Goal: Participate in discussion: Engage in conversation with other users on a specific topic

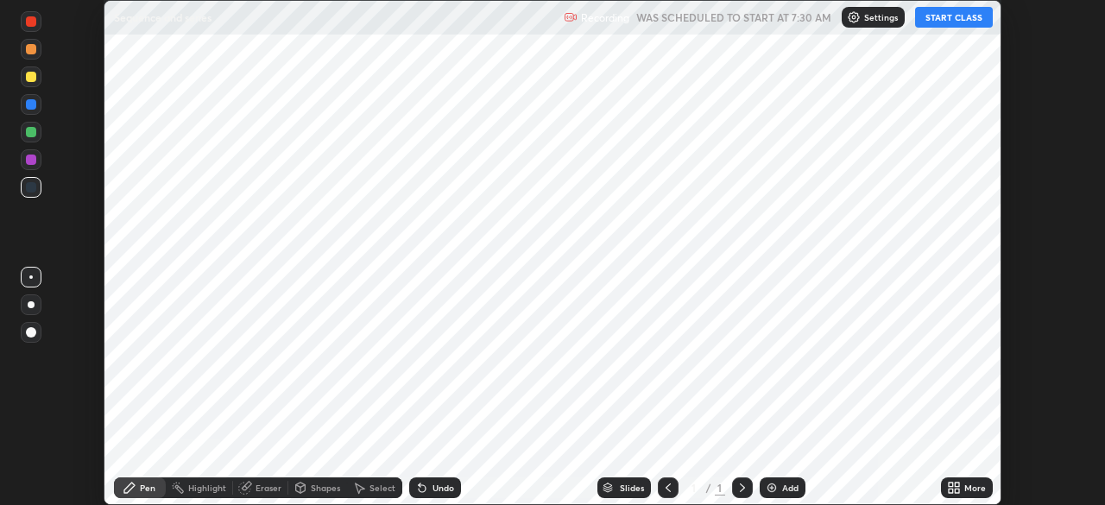
scroll to position [505, 1104]
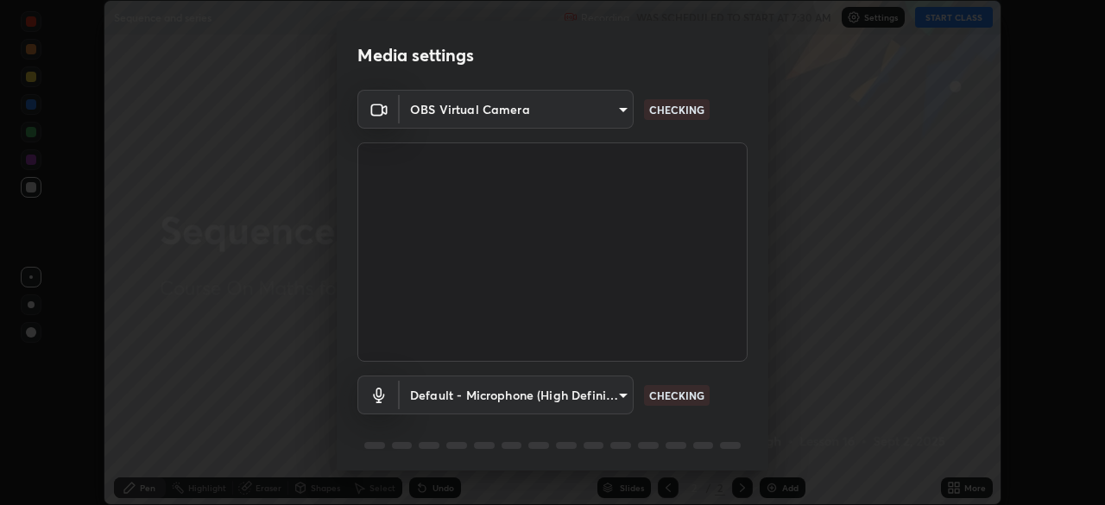
type input "b45de7ee0fa5affbd86f381d9850d11959442b20ac23425cf08cd12c60232317"
type input "default"
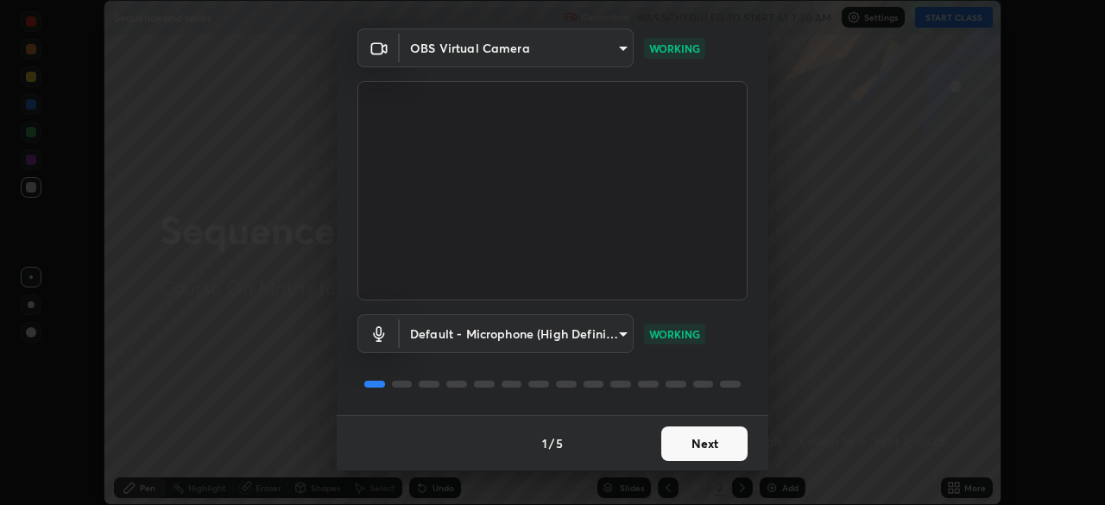
click at [719, 446] on button "Next" at bounding box center [704, 444] width 86 height 35
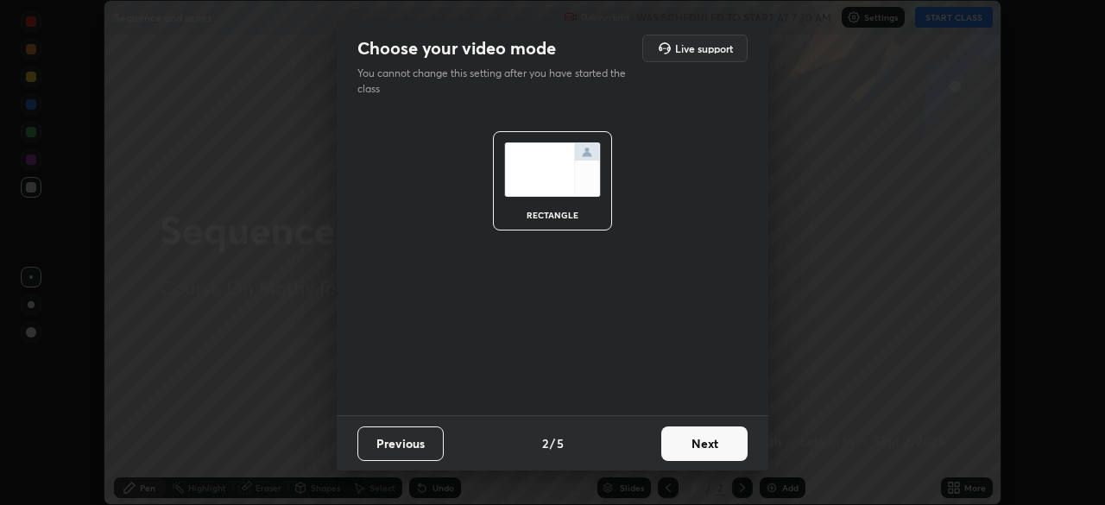
scroll to position [0, 0]
click at [725, 447] on button "Next" at bounding box center [704, 444] width 86 height 35
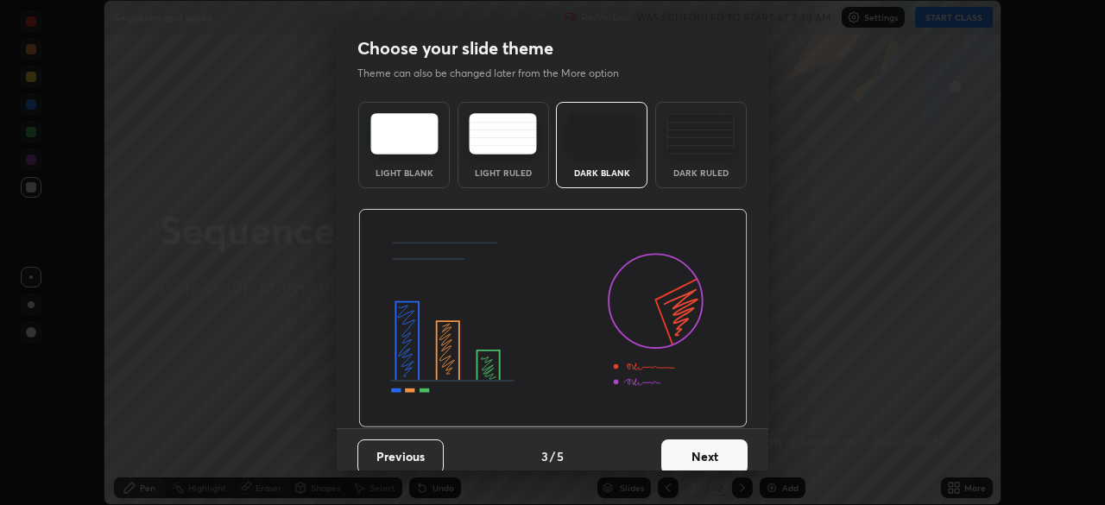
click at [738, 452] on button "Next" at bounding box center [704, 456] width 86 height 35
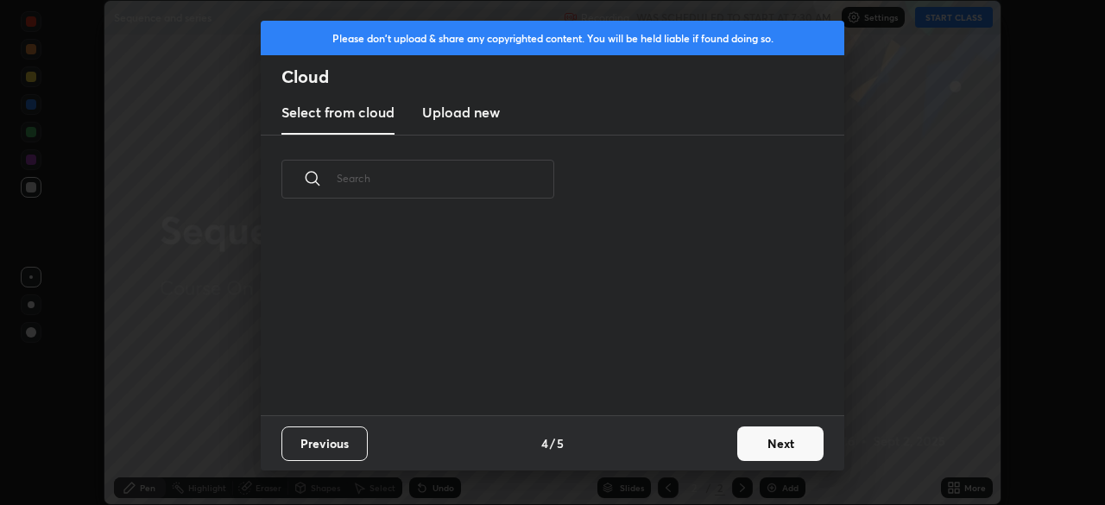
click at [764, 434] on button "Next" at bounding box center [780, 444] width 86 height 35
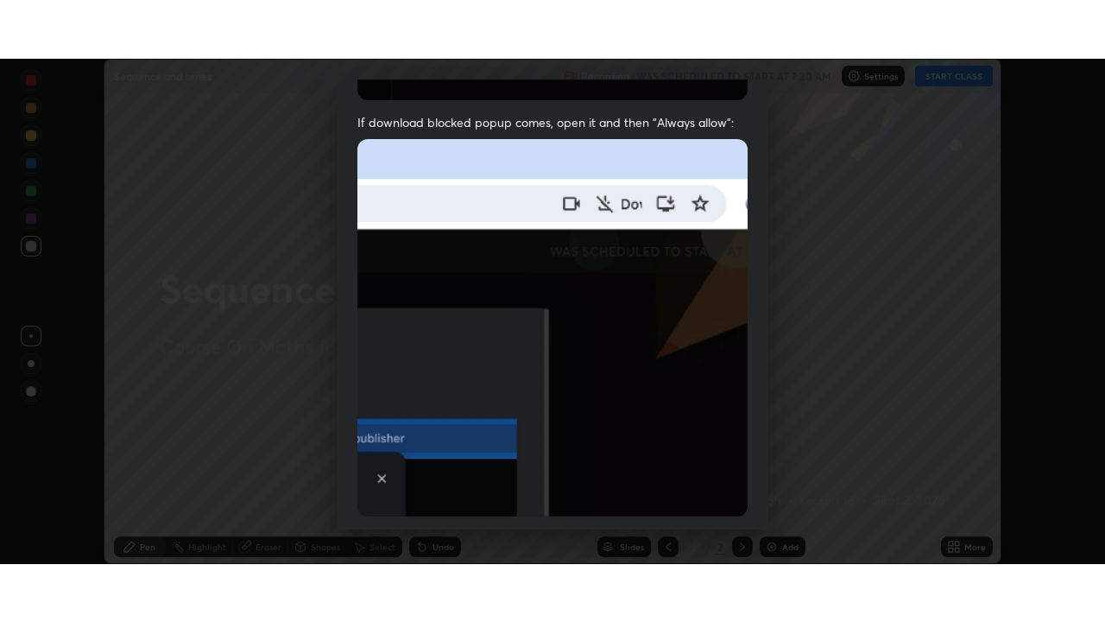
scroll to position [414, 0]
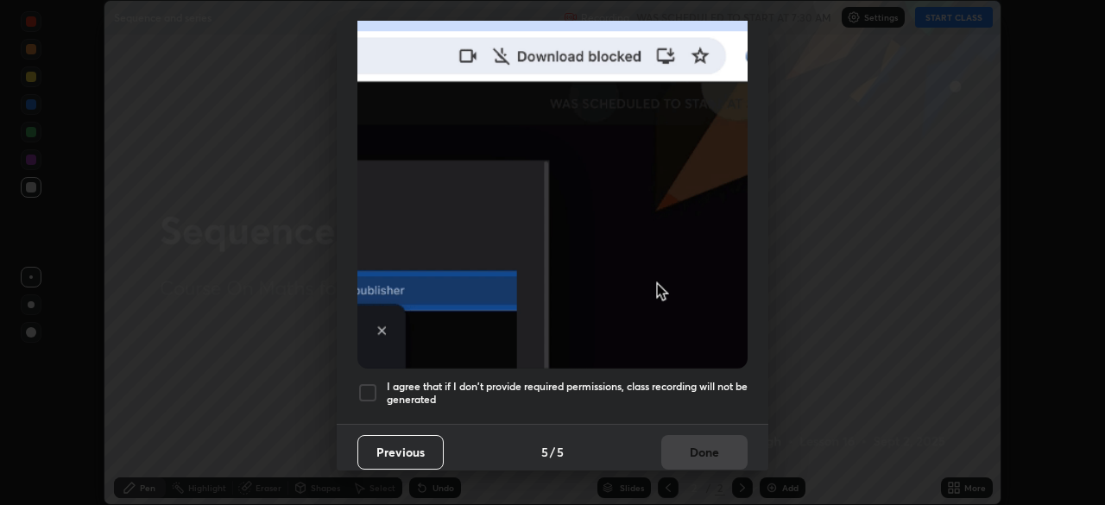
click at [376, 384] on div at bounding box center [367, 392] width 21 height 21
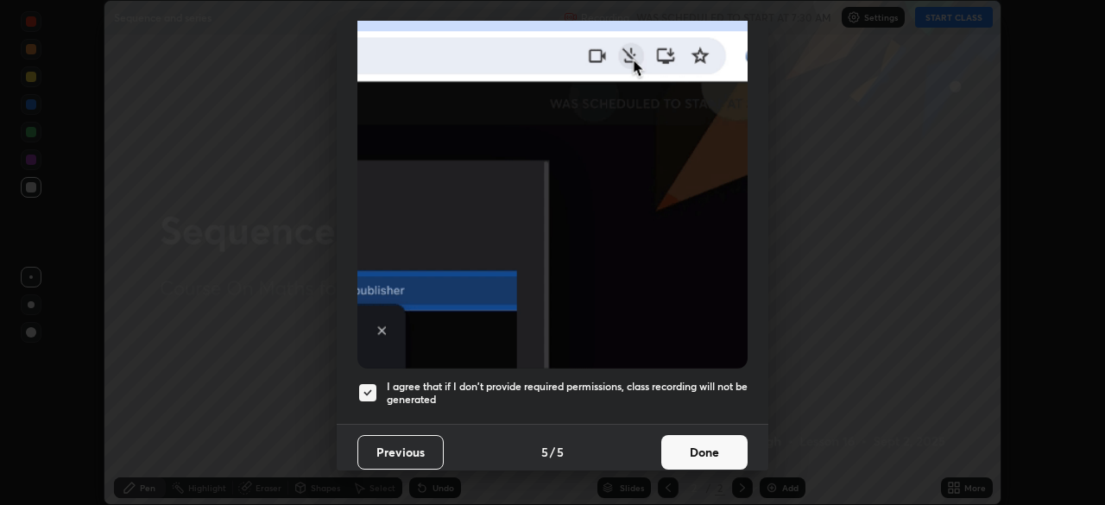
click at [708, 435] on button "Done" at bounding box center [704, 452] width 86 height 35
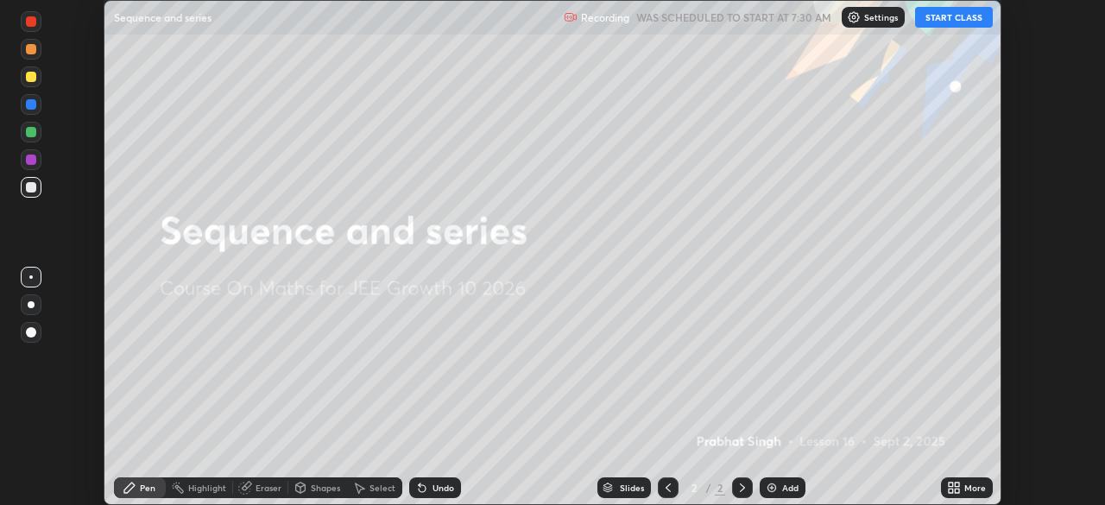
click at [961, 20] on button "START CLASS" at bounding box center [954, 17] width 78 height 21
click at [952, 487] on icon at bounding box center [951, 485] width 4 height 4
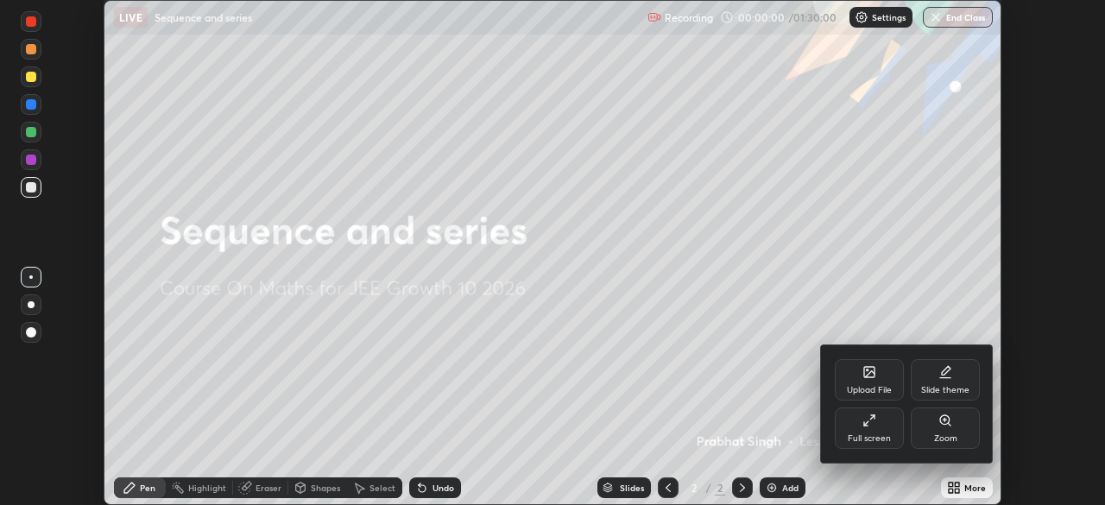
click at [869, 421] on icon at bounding box center [870, 421] width 14 height 14
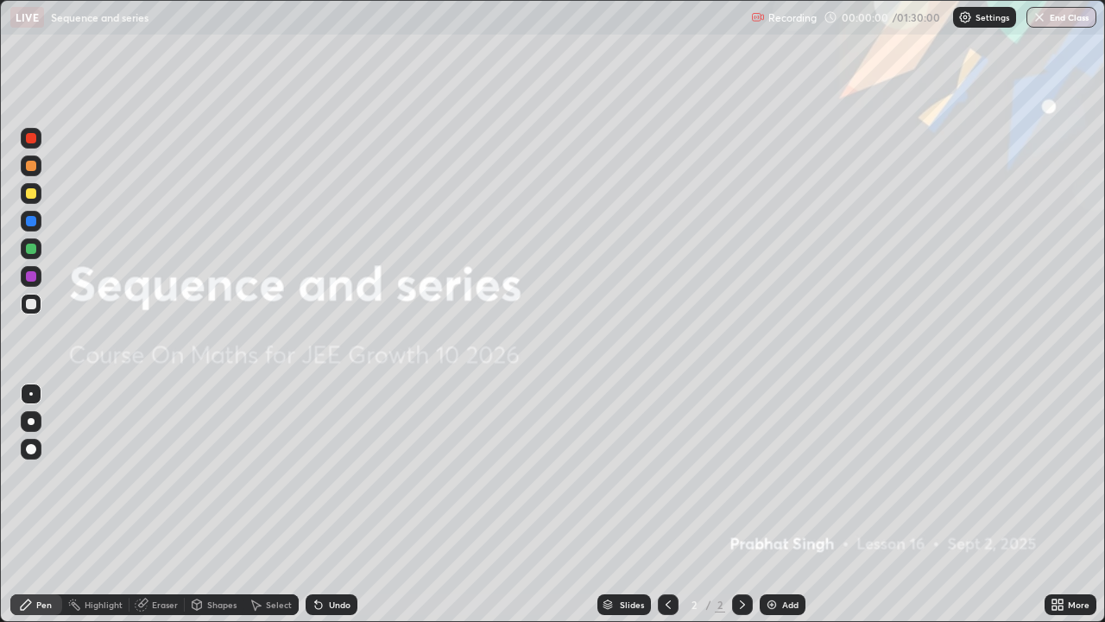
scroll to position [622, 1105]
click at [771, 504] on img at bounding box center [772, 604] width 14 height 14
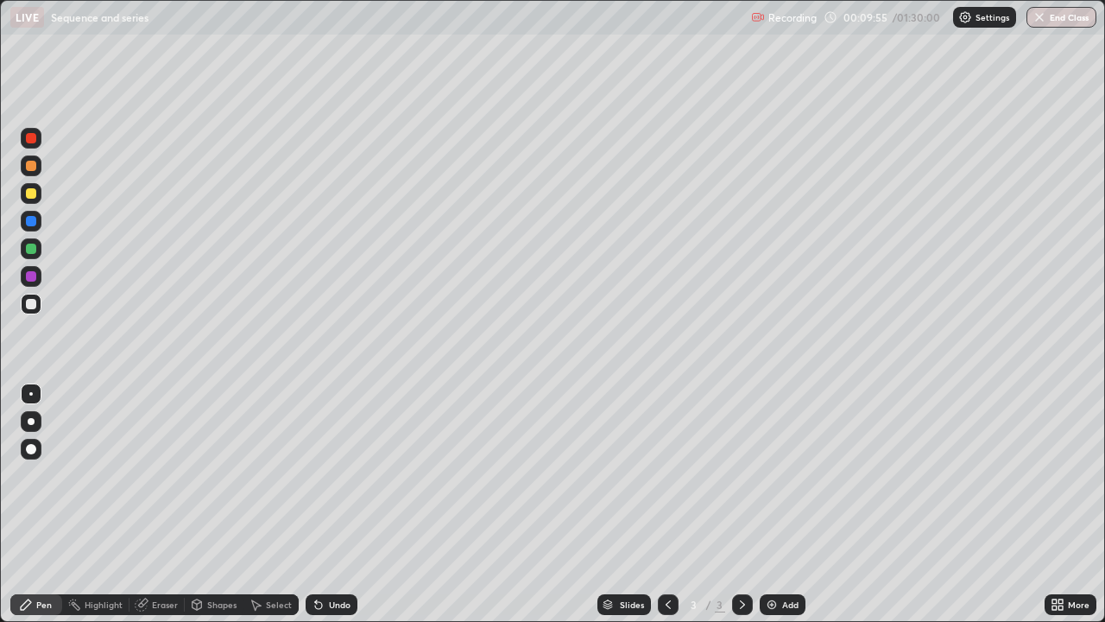
click at [768, 504] on img at bounding box center [772, 604] width 14 height 14
click at [774, 504] on img at bounding box center [772, 604] width 14 height 14
click at [31, 193] on div at bounding box center [31, 193] width 10 height 10
click at [31, 304] on div at bounding box center [31, 304] width 10 height 10
click at [32, 249] on div at bounding box center [31, 248] width 10 height 10
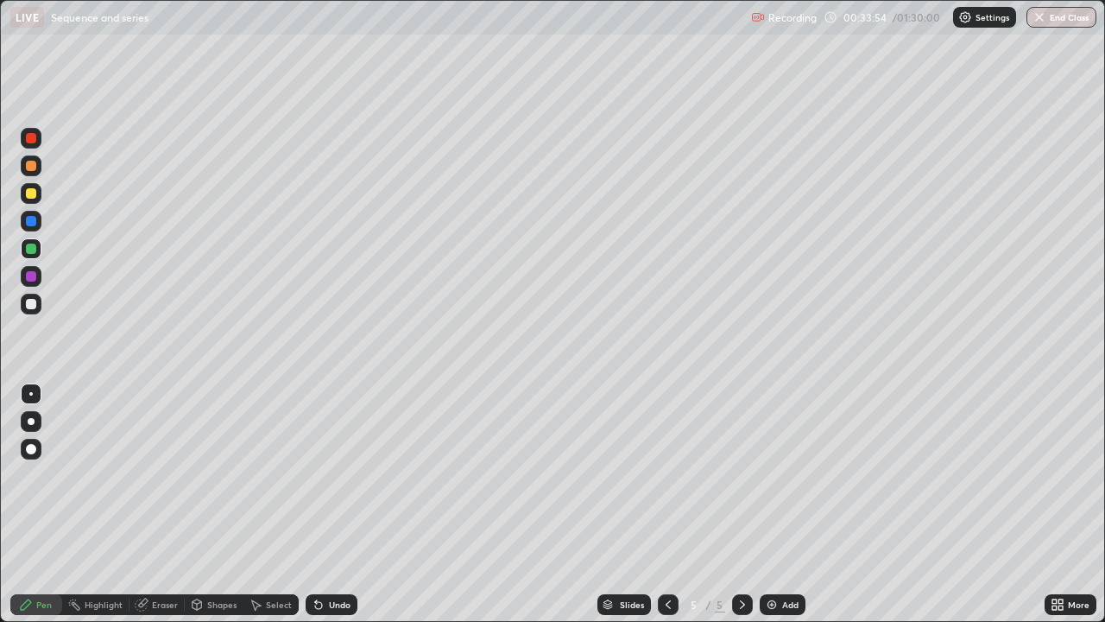
click at [770, 504] on img at bounding box center [772, 604] width 14 height 14
click at [31, 306] on div at bounding box center [31, 304] width 10 height 10
click at [163, 504] on div "Eraser" at bounding box center [165, 604] width 26 height 9
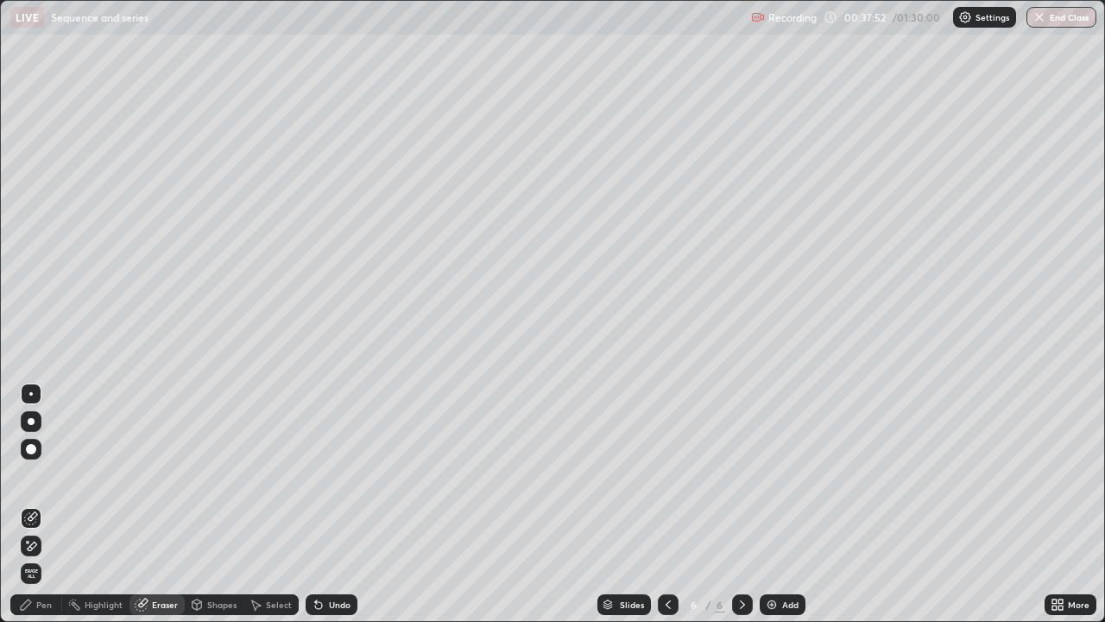
click at [48, 504] on div "Pen" at bounding box center [44, 604] width 16 height 9
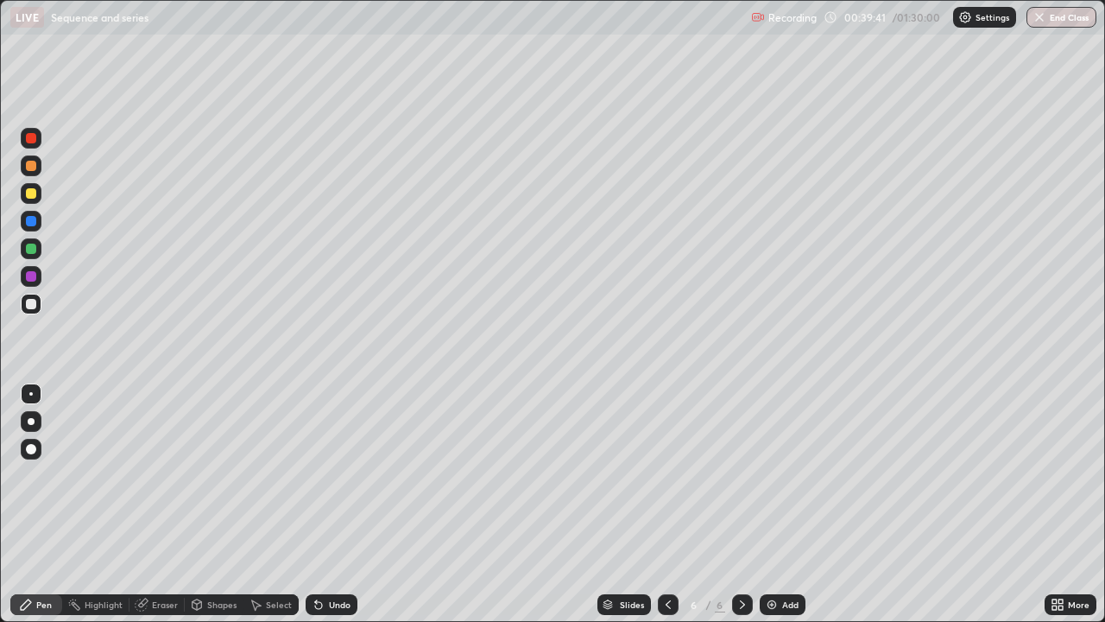
click at [31, 193] on div at bounding box center [31, 193] width 10 height 10
click at [31, 276] on div at bounding box center [31, 276] width 10 height 10
click at [336, 504] on div "Undo" at bounding box center [340, 604] width 22 height 9
click at [765, 504] on img at bounding box center [772, 604] width 14 height 14
click at [26, 191] on div at bounding box center [31, 193] width 10 height 10
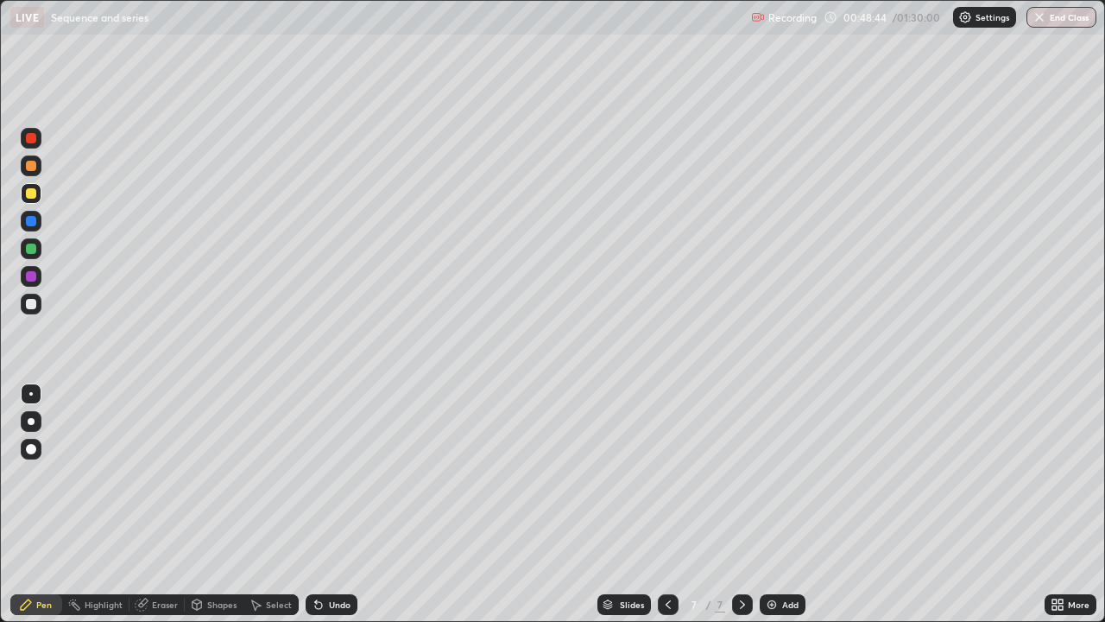
click at [34, 198] on div at bounding box center [31, 193] width 10 height 10
click at [29, 307] on div at bounding box center [31, 304] width 10 height 10
click at [768, 504] on img at bounding box center [772, 604] width 14 height 14
click at [667, 504] on icon at bounding box center [668, 604] width 14 height 14
click at [737, 504] on icon at bounding box center [743, 604] width 14 height 14
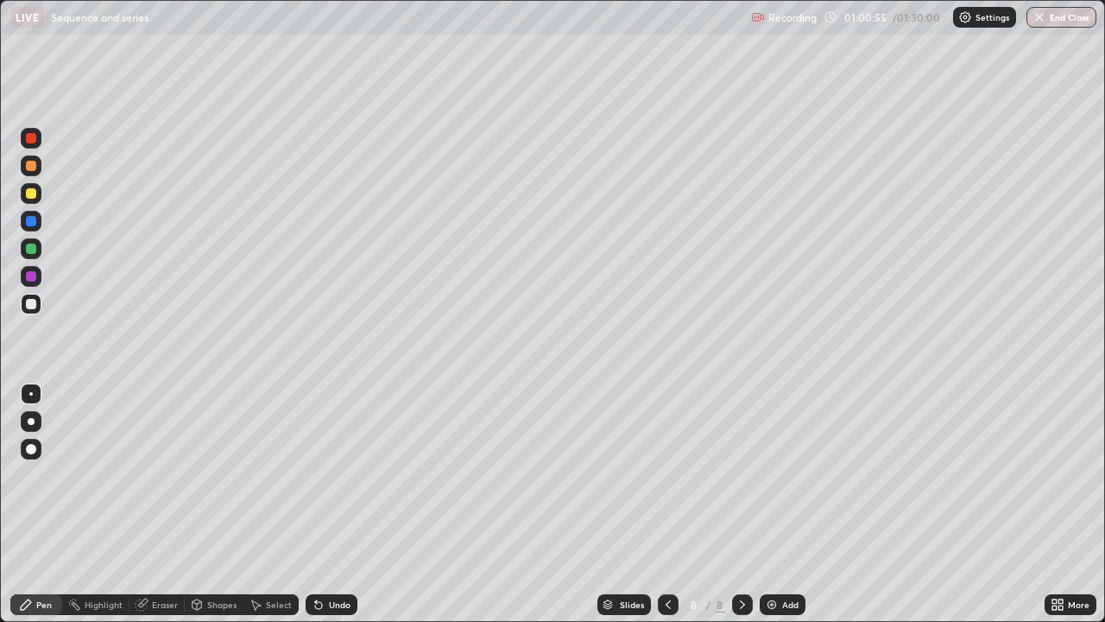
click at [661, 504] on icon at bounding box center [668, 604] width 14 height 14
click at [741, 504] on icon at bounding box center [743, 604] width 14 height 14
click at [775, 504] on img at bounding box center [772, 604] width 14 height 14
click at [772, 504] on img at bounding box center [772, 604] width 14 height 14
click at [28, 195] on div at bounding box center [31, 193] width 10 height 10
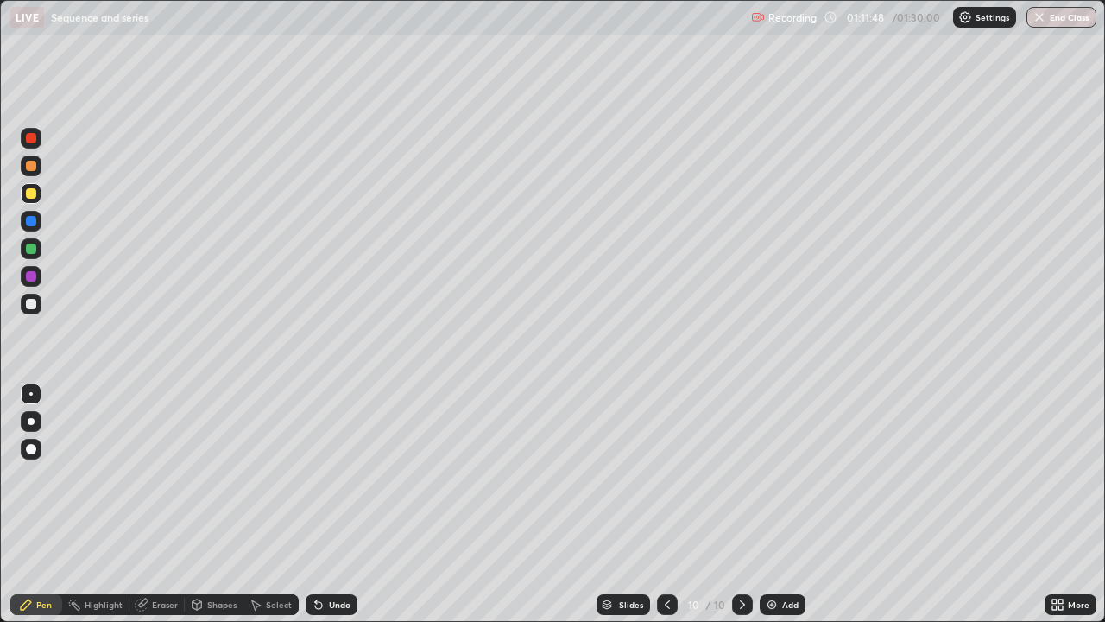
click at [319, 504] on icon at bounding box center [318, 605] width 7 height 7
click at [766, 504] on img at bounding box center [772, 604] width 14 height 14
click at [673, 504] on div at bounding box center [668, 604] width 21 height 21
click at [744, 504] on icon at bounding box center [743, 604] width 14 height 14
click at [673, 504] on icon at bounding box center [668, 604] width 14 height 14
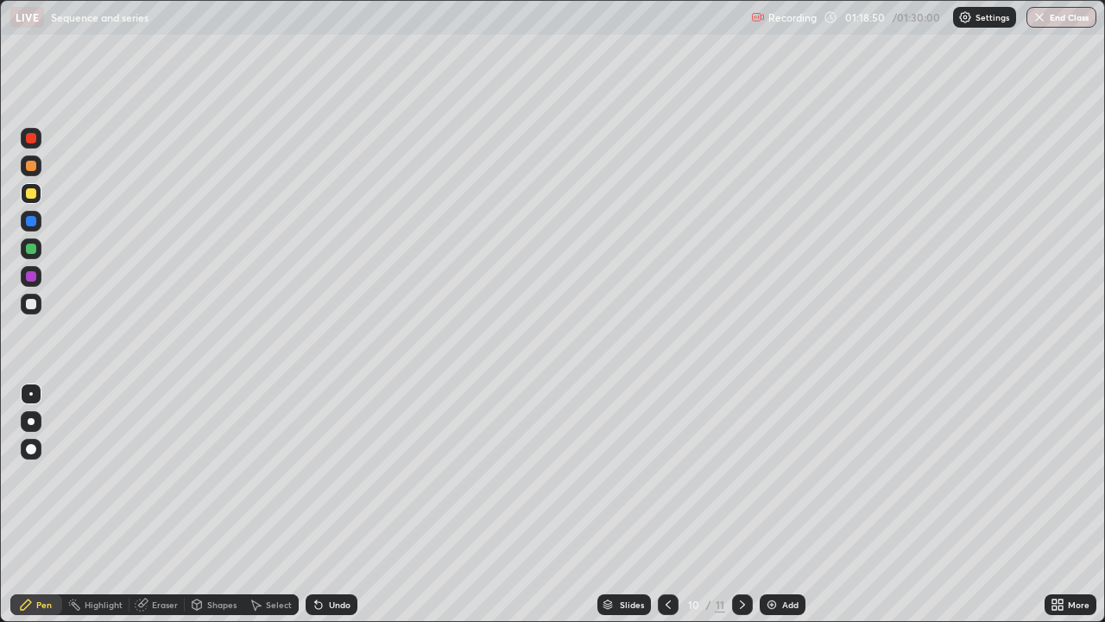
click at [668, 504] on icon at bounding box center [668, 604] width 5 height 9
click at [667, 504] on icon at bounding box center [668, 604] width 14 height 14
click at [747, 504] on icon at bounding box center [743, 604] width 14 height 14
click at [746, 504] on icon at bounding box center [743, 604] width 14 height 14
click at [747, 504] on icon at bounding box center [743, 604] width 14 height 14
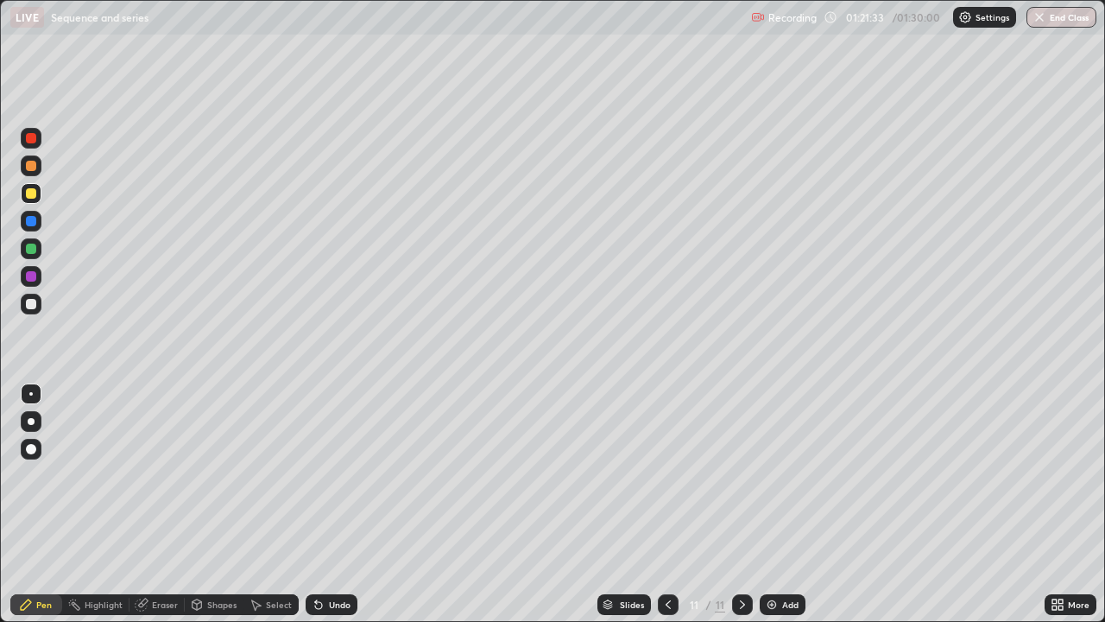
click at [34, 307] on div at bounding box center [31, 304] width 10 height 10
click at [1049, 25] on button "End Class" at bounding box center [1062, 17] width 68 height 21
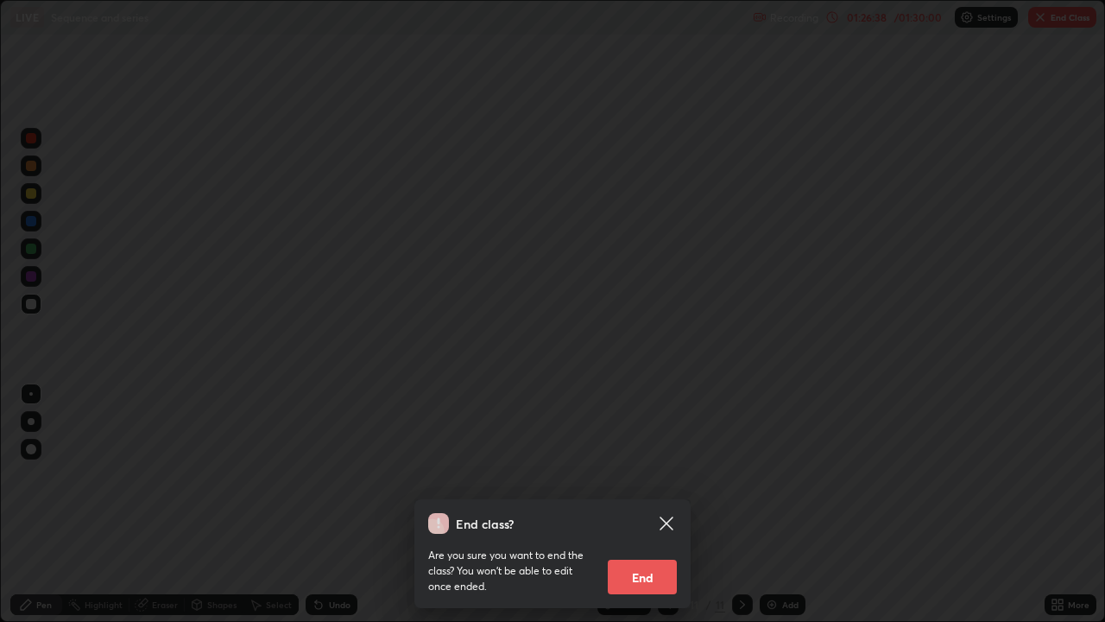
click at [646, 504] on button "End" at bounding box center [642, 576] width 69 height 35
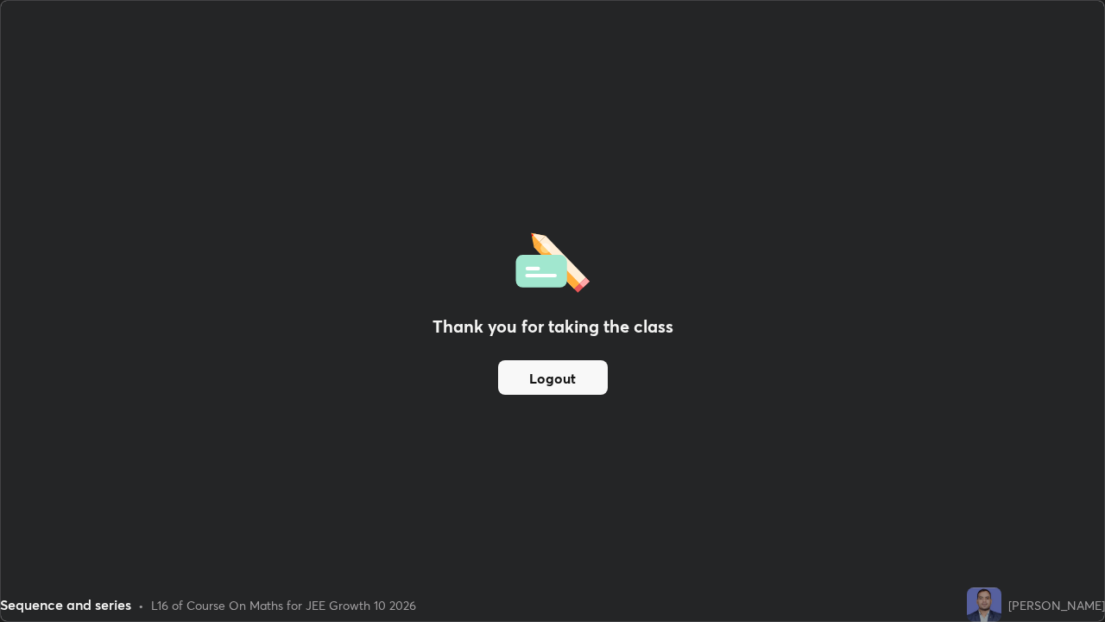
click at [551, 382] on button "Logout" at bounding box center [553, 377] width 110 height 35
